Goal: Transaction & Acquisition: Book appointment/travel/reservation

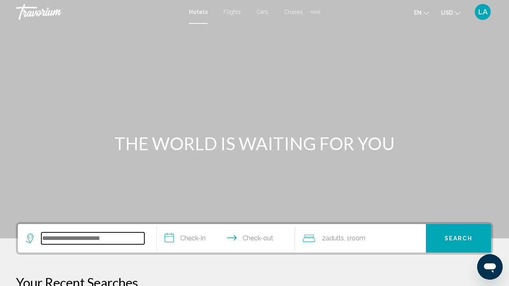
click at [82, 238] on input "Search widget" at bounding box center [92, 239] width 103 height 12
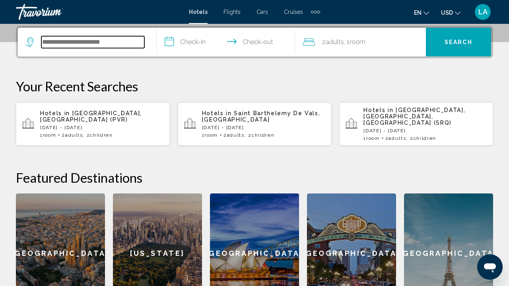
click at [101, 44] on input "Search widget" at bounding box center [92, 42] width 103 height 12
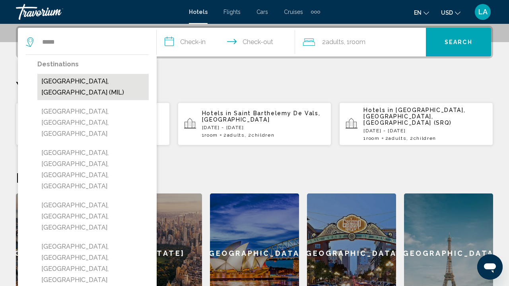
click at [93, 83] on button "[GEOGRAPHIC_DATA], [GEOGRAPHIC_DATA] (MIL)" at bounding box center [92, 87] width 111 height 26
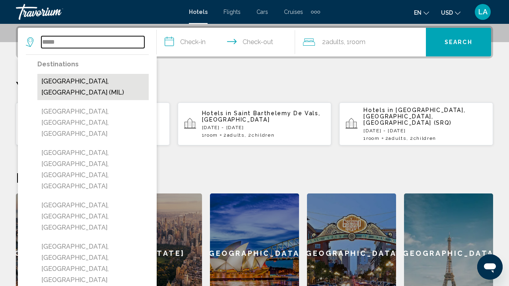
type input "**********"
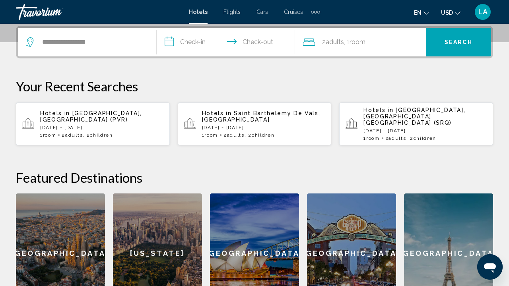
click at [192, 43] on input "**********" at bounding box center [228, 43] width 142 height 31
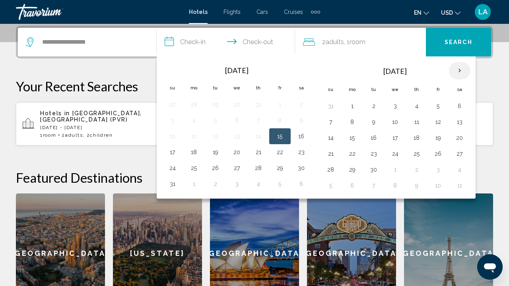
click at [464, 71] on th "Next month" at bounding box center [459, 70] width 21 height 17
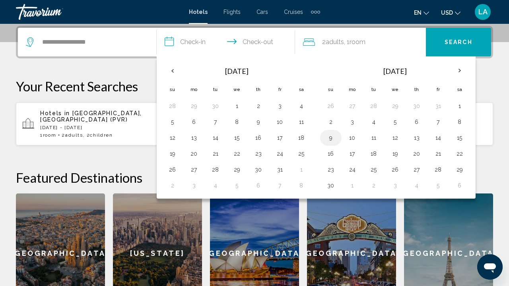
click at [332, 134] on button "9" at bounding box center [331, 137] width 13 height 11
click at [396, 136] on button "12" at bounding box center [395, 137] width 13 height 11
type input "**********"
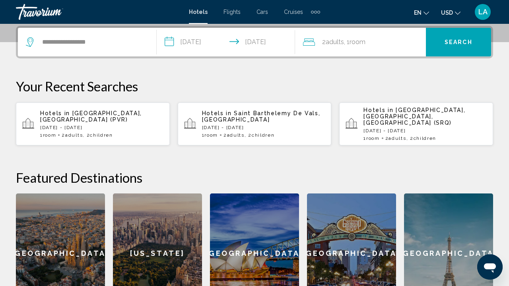
click at [454, 43] on span "Search" at bounding box center [459, 42] width 28 height 6
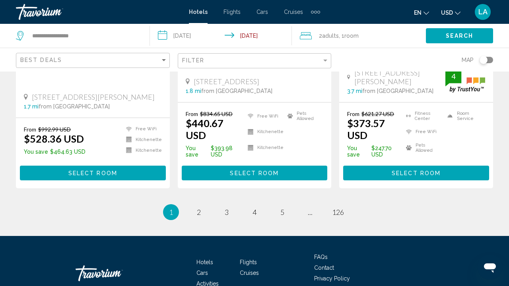
scroll to position [1079, 0]
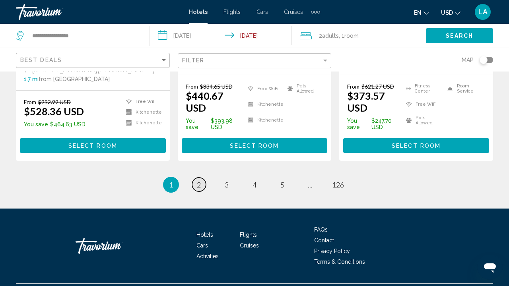
click at [197, 181] on span "2" at bounding box center [199, 185] width 4 height 9
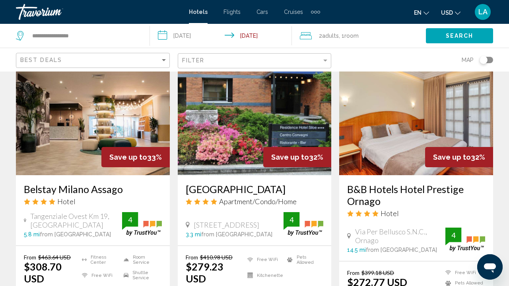
scroll to position [351, 0]
click at [92, 122] on img "Main content" at bounding box center [93, 111] width 154 height 127
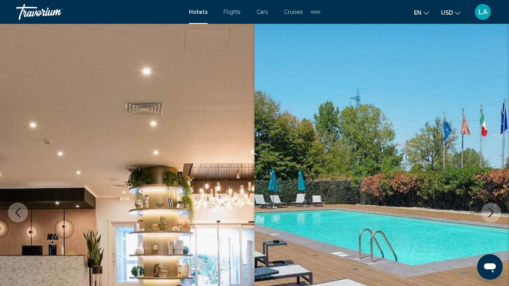
click at [92, 122] on img "Main content" at bounding box center [127, 213] width 255 height 378
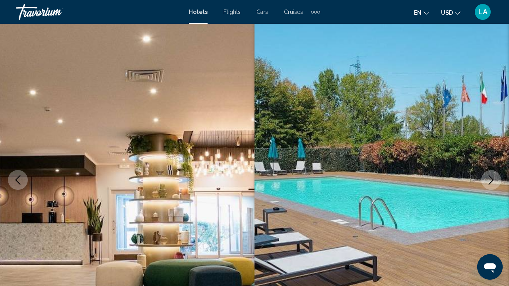
scroll to position [6, 0]
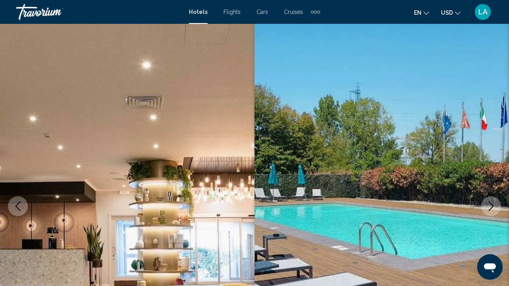
click at [494, 210] on icon "Next image" at bounding box center [491, 207] width 10 height 10
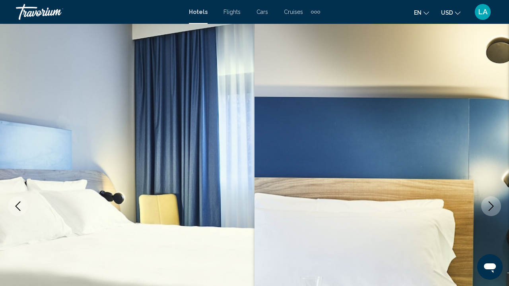
click at [494, 210] on icon "Next image" at bounding box center [491, 207] width 10 height 10
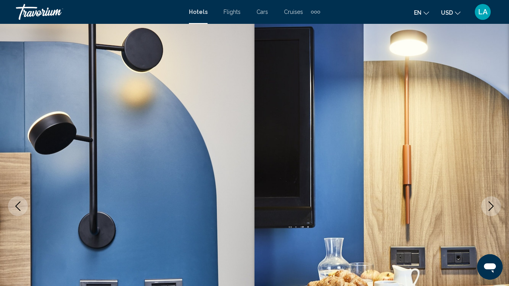
click at [494, 210] on icon "Next image" at bounding box center [491, 207] width 10 height 10
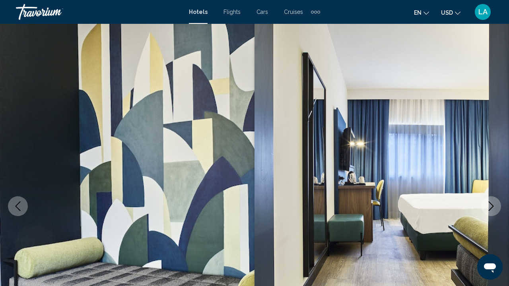
click at [494, 210] on icon "Next image" at bounding box center [491, 207] width 10 height 10
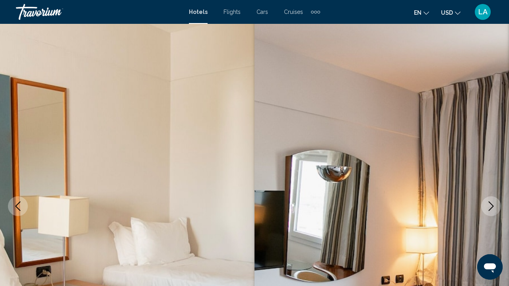
click at [494, 210] on icon "Next image" at bounding box center [491, 207] width 10 height 10
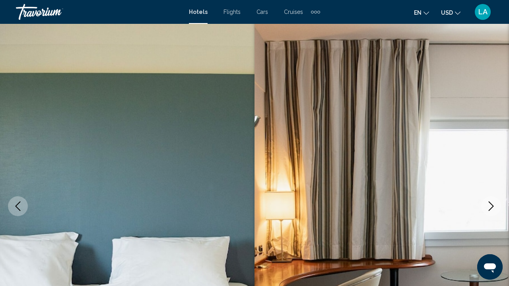
click at [494, 210] on icon "Next image" at bounding box center [491, 207] width 10 height 10
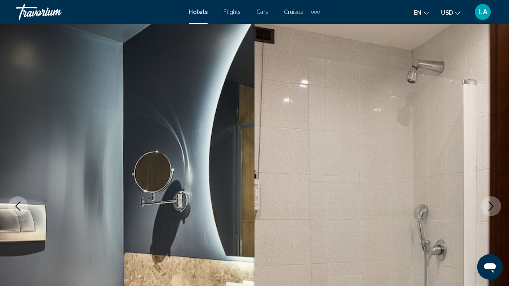
click at [494, 210] on icon "Next image" at bounding box center [491, 207] width 10 height 10
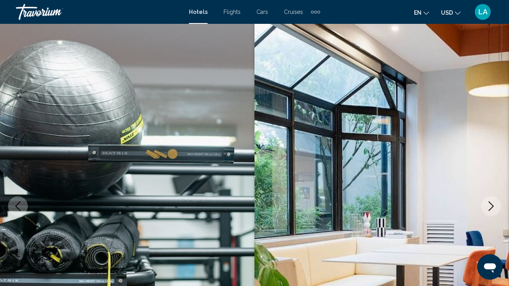
click at [494, 210] on icon "Next image" at bounding box center [491, 207] width 10 height 10
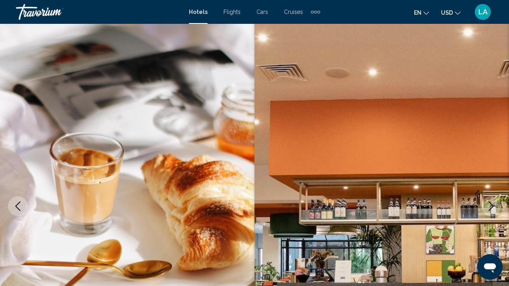
click at [494, 210] on icon "Next image" at bounding box center [491, 207] width 10 height 10
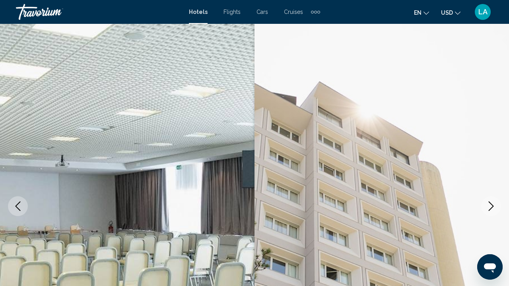
click at [494, 210] on icon "Next image" at bounding box center [491, 207] width 10 height 10
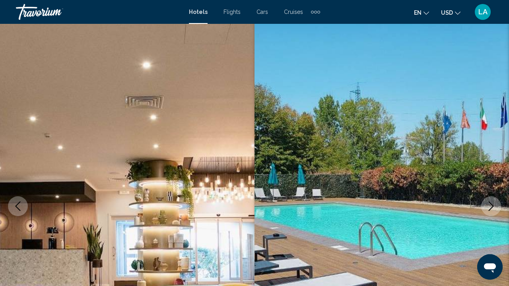
click at [494, 210] on icon "Next image" at bounding box center [491, 207] width 10 height 10
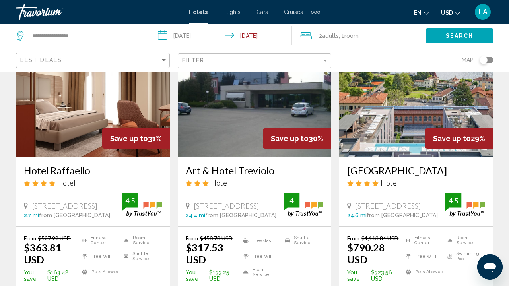
scroll to position [643, 0]
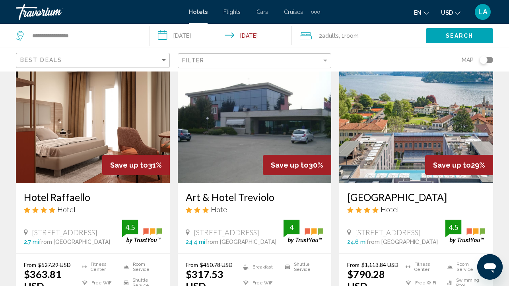
click at [78, 125] on img "Main content" at bounding box center [93, 119] width 154 height 127
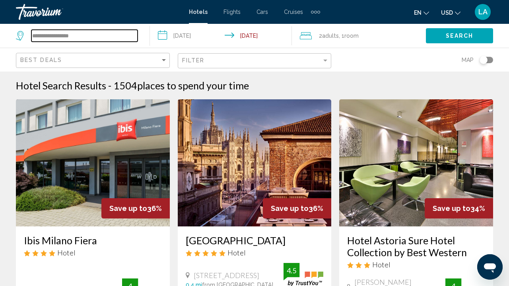
click at [59, 37] on input "**********" at bounding box center [84, 36] width 106 height 12
click at [89, 37] on input "**********" at bounding box center [84, 36] width 106 height 12
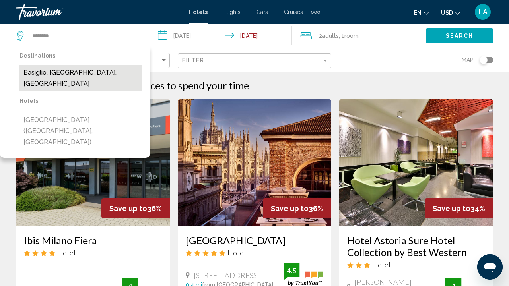
click at [78, 69] on button "Basiglio, [GEOGRAPHIC_DATA], [GEOGRAPHIC_DATA]" at bounding box center [80, 78] width 122 height 26
type input "**********"
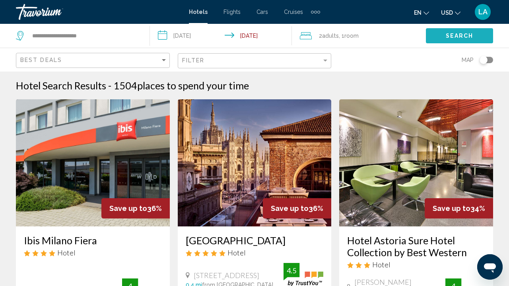
click at [438, 34] on button "Search" at bounding box center [459, 35] width 67 height 15
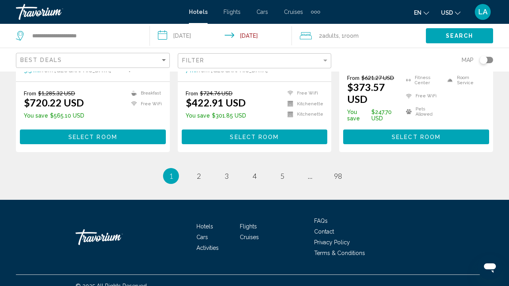
scroll to position [1085, 0]
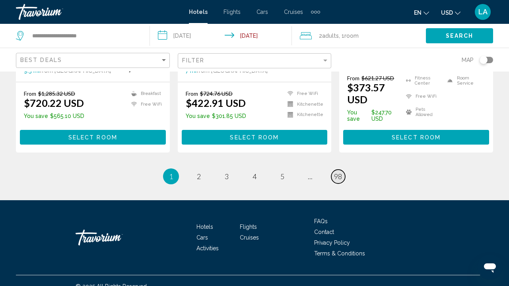
click at [338, 170] on link "page 98" at bounding box center [338, 177] width 14 height 14
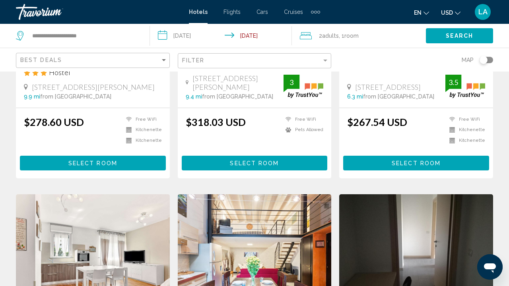
scroll to position [191, 0]
